Goal: Task Accomplishment & Management: Manage account settings

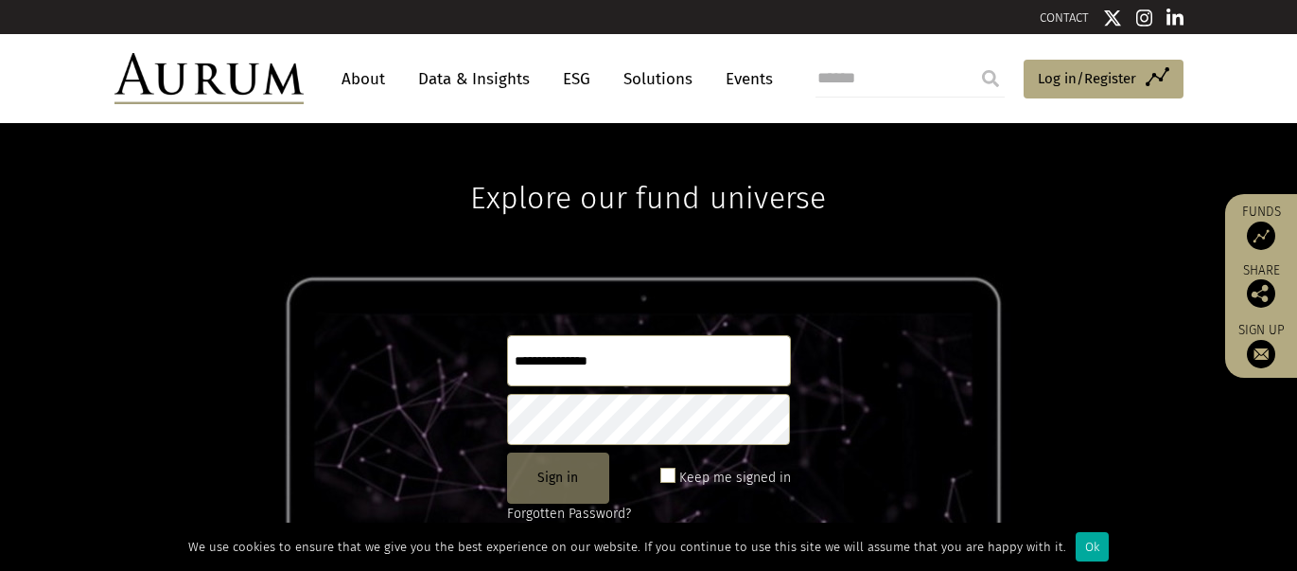
click at [556, 470] on button "Sign in" at bounding box center [558, 477] width 102 height 51
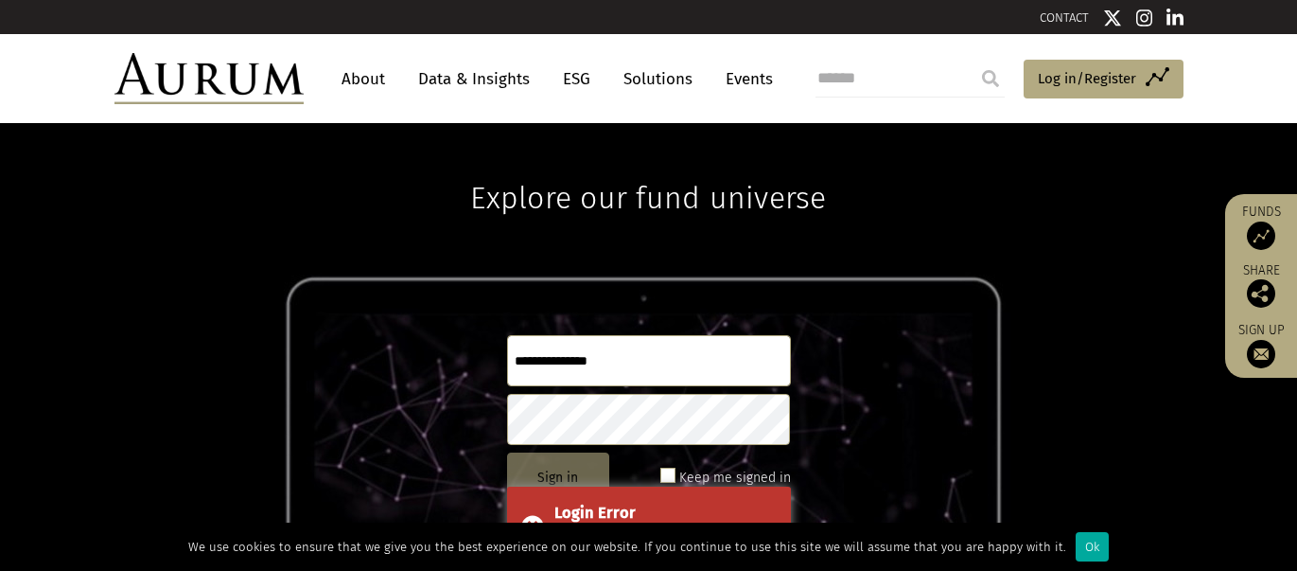
click at [556, 470] on button "Sign in" at bounding box center [558, 477] width 102 height 51
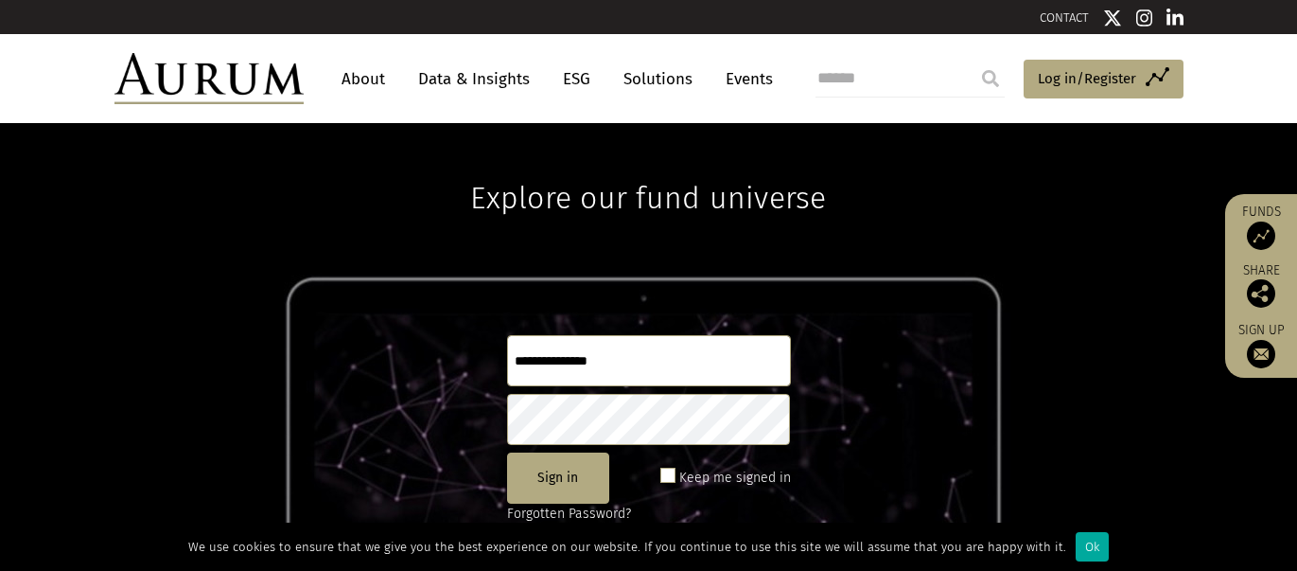
click at [1135, 373] on div "Explore our fund universe Sign in Keep me signed in Forgotten Password? Not reg…" at bounding box center [648, 347] width 1297 height 448
